Goal: Use online tool/utility: Use online tool/utility

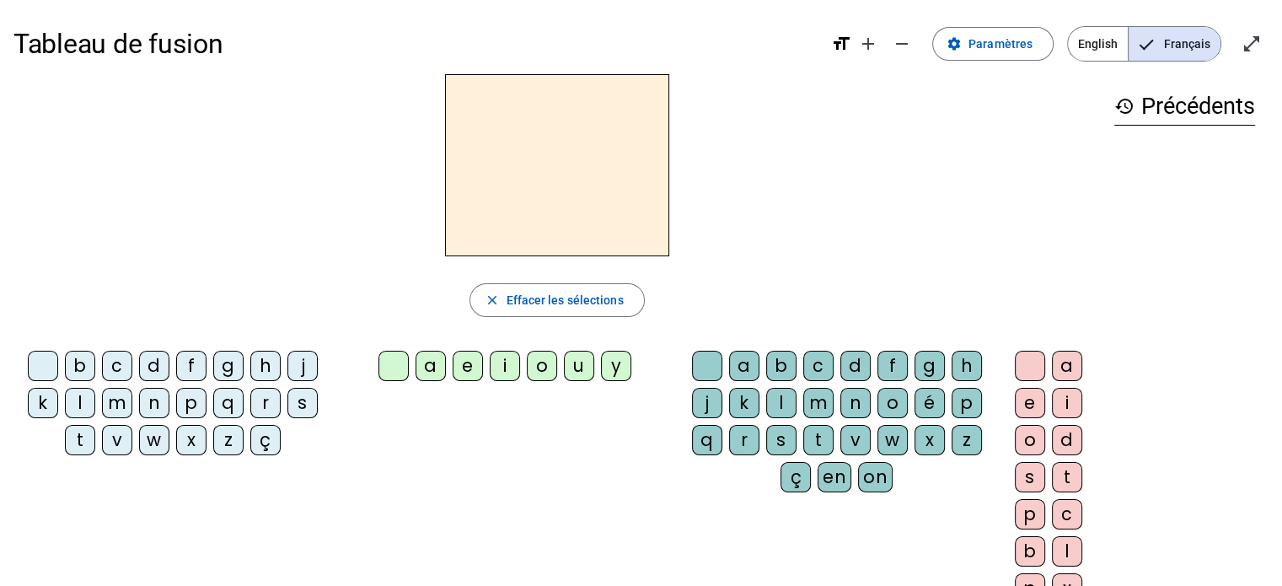
click at [119, 404] on div "m" at bounding box center [117, 403] width 30 height 30
click at [432, 377] on div "a" at bounding box center [431, 366] width 30 height 30
click at [78, 427] on div "t" at bounding box center [80, 440] width 30 height 30
click at [77, 397] on div "l" at bounding box center [80, 403] width 30 height 30
click at [469, 382] on letter-bubble "e" at bounding box center [471, 369] width 37 height 37
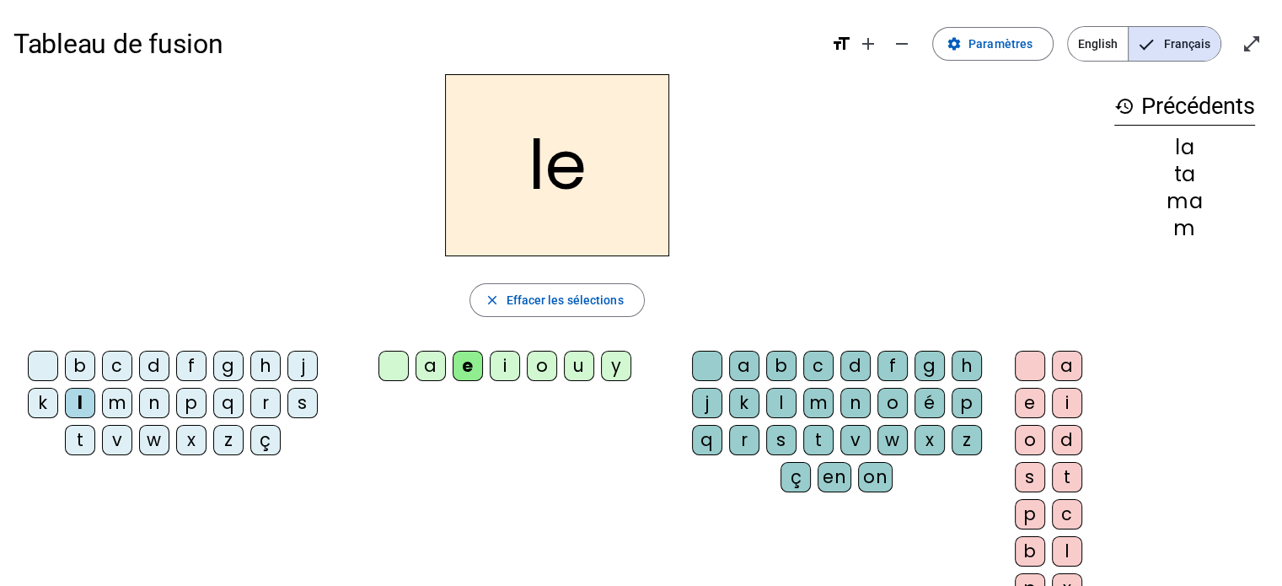
click at [571, 351] on div "u" at bounding box center [579, 366] width 30 height 30
click at [67, 434] on div "t" at bounding box center [80, 440] width 30 height 30
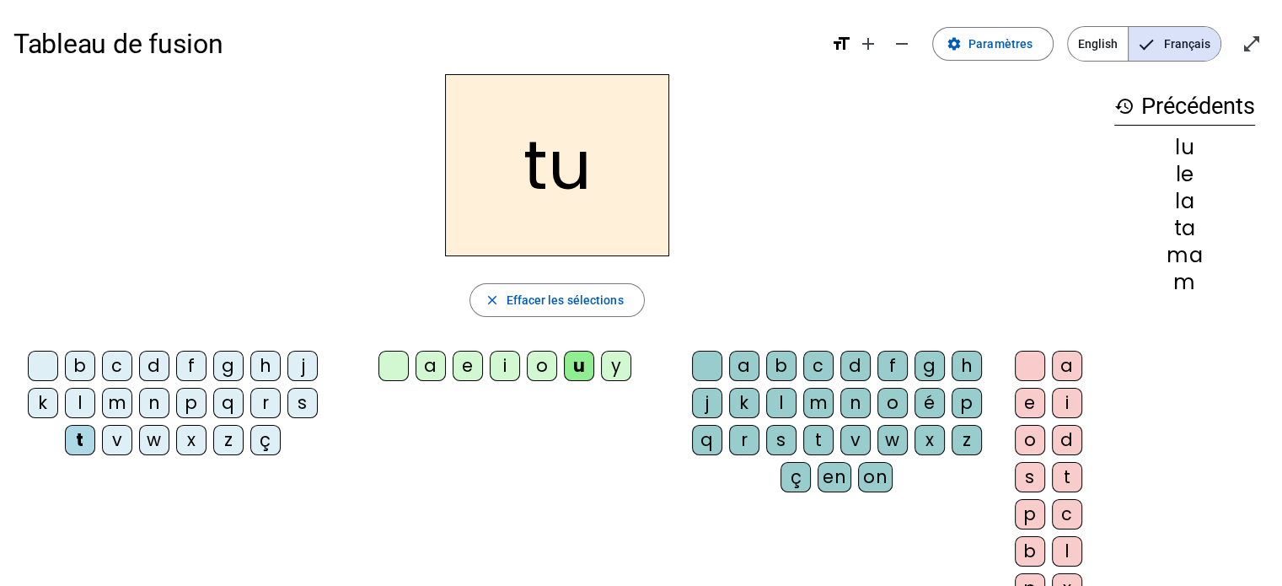
click at [176, 367] on div "f" at bounding box center [191, 366] width 30 height 30
click at [172, 367] on letter-bubble "d" at bounding box center [157, 369] width 37 height 37
click at [164, 365] on div "d" at bounding box center [154, 366] width 30 height 30
click at [458, 371] on div "e" at bounding box center [468, 366] width 30 height 30
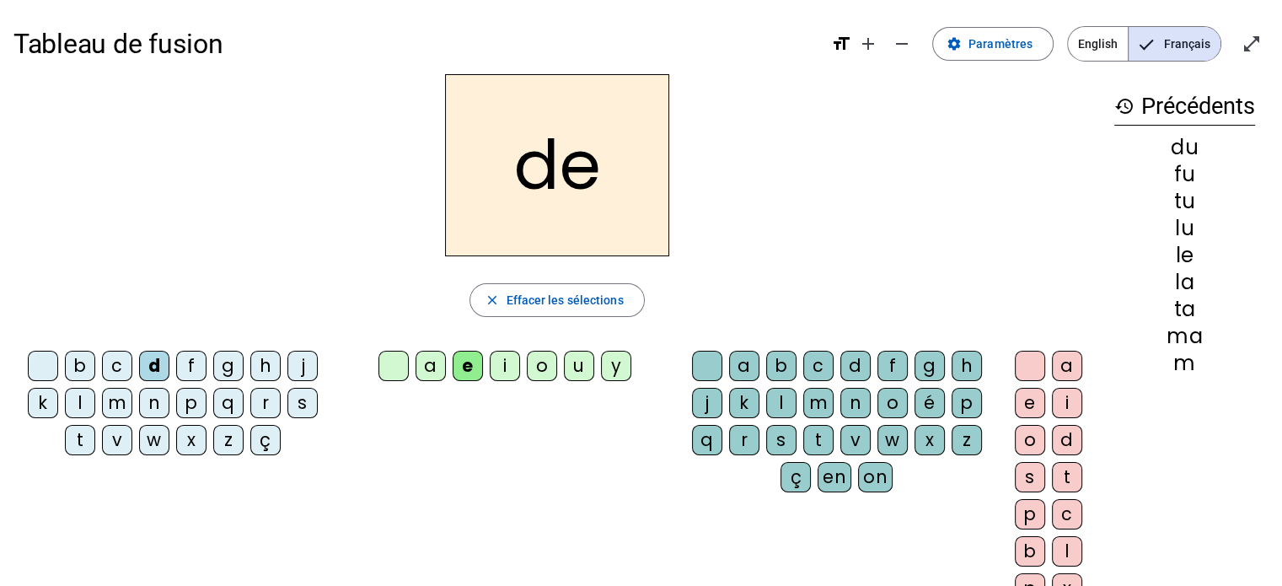
click at [114, 417] on letter-bubble "m" at bounding box center [120, 406] width 37 height 37
click at [305, 367] on div "j" at bounding box center [302, 366] width 30 height 30
